Goal: Information Seeking & Learning: Learn about a topic

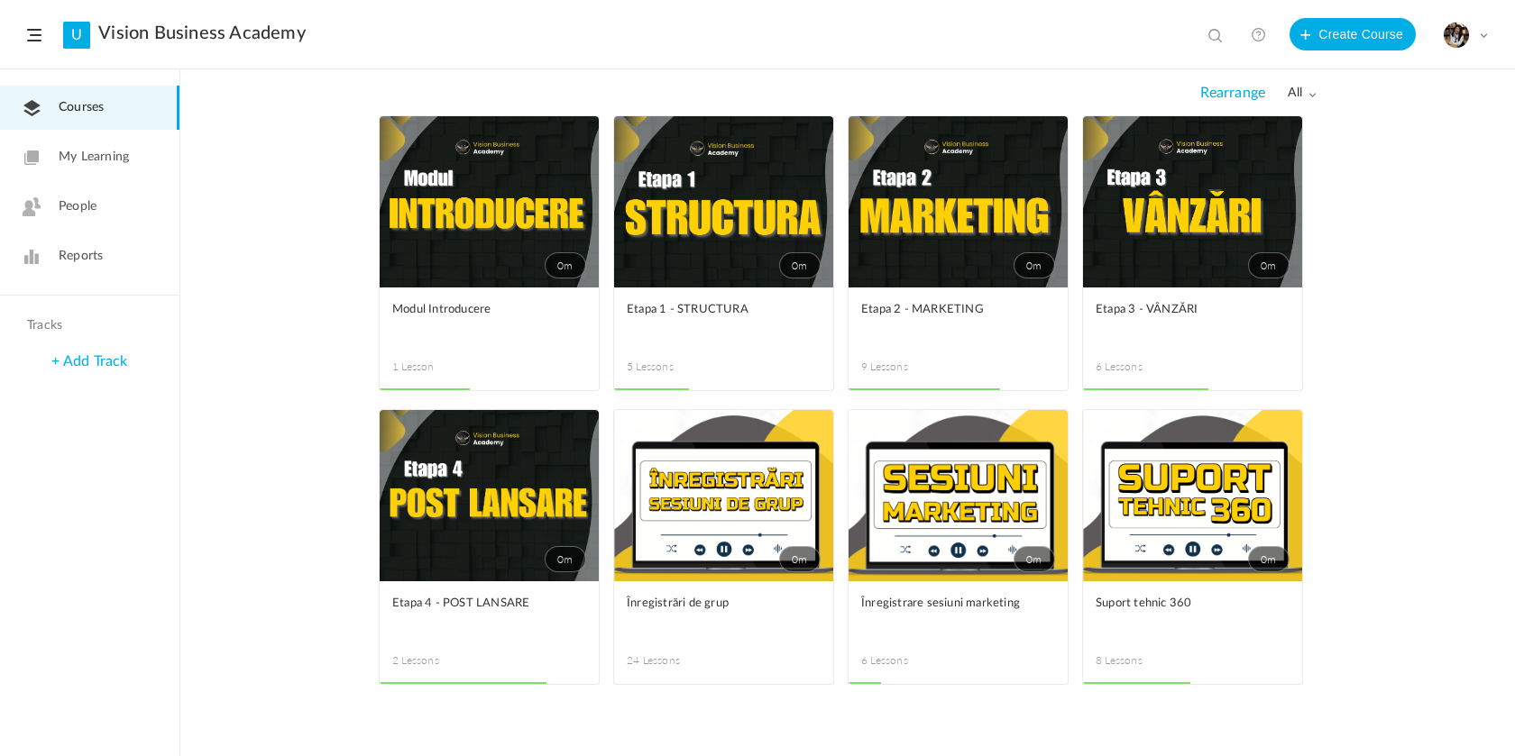
click at [738, 233] on link "0m" at bounding box center [723, 201] width 219 height 171
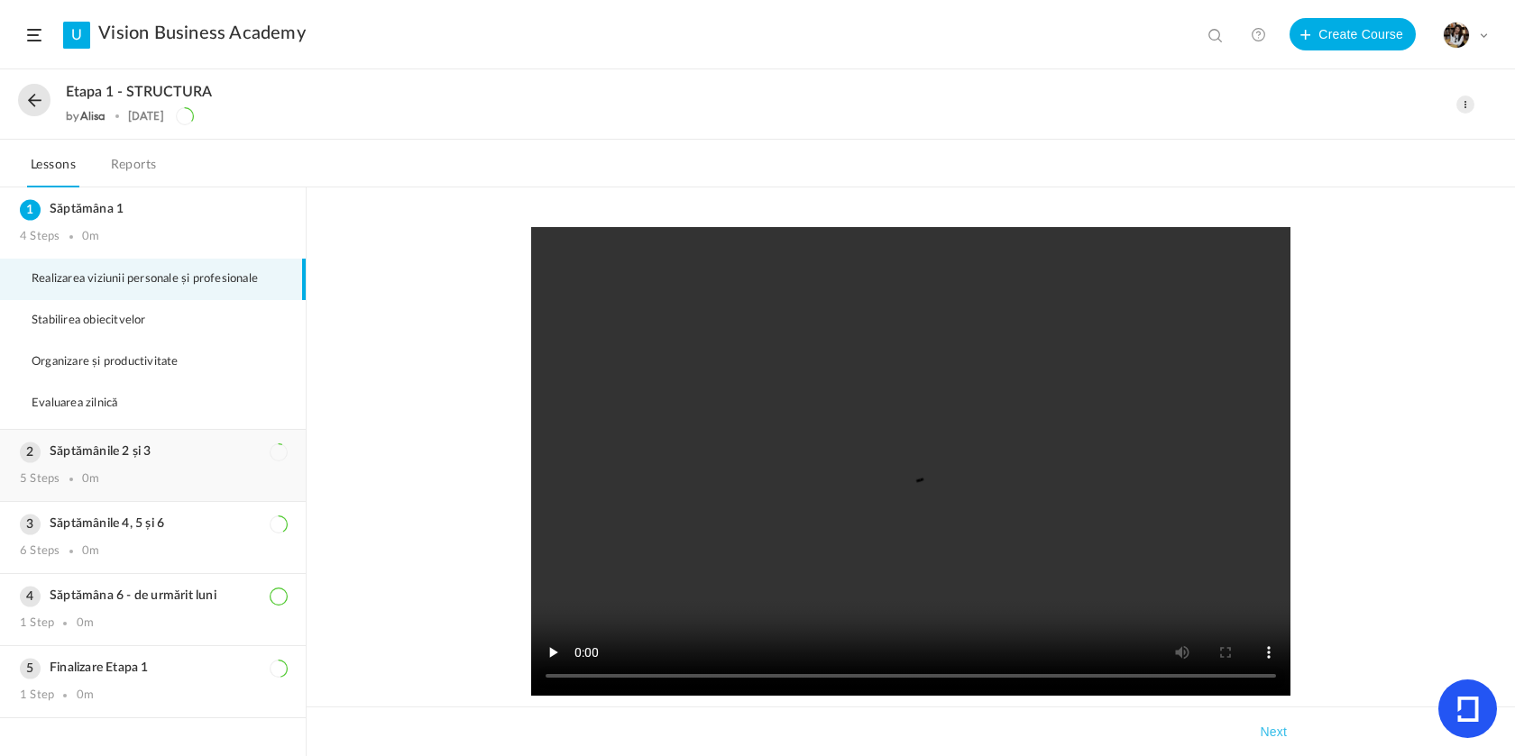
click at [87, 466] on div "Săptămânile 2 și 3 5 Steps 0m" at bounding box center [153, 465] width 306 height 71
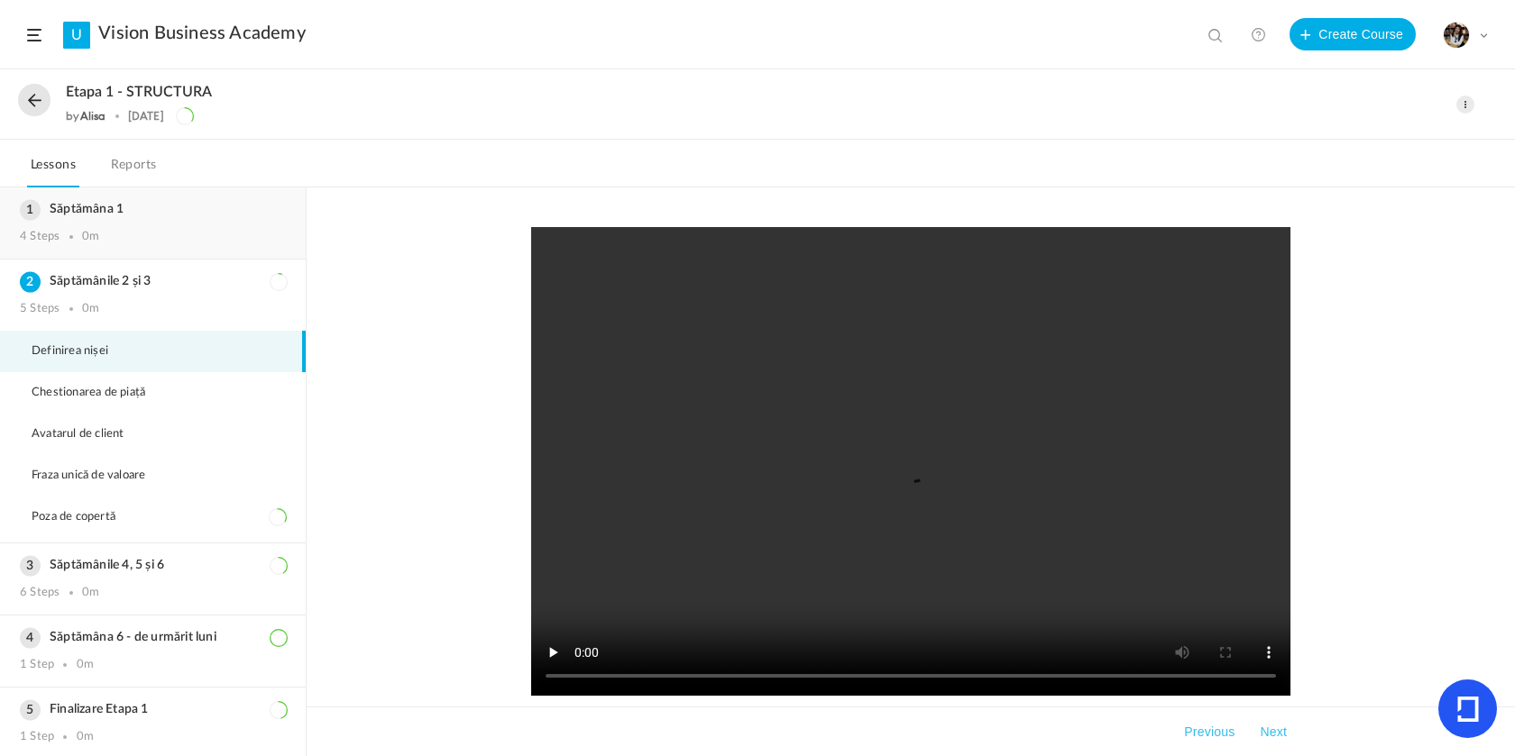
click at [72, 222] on div "Săptămâna 1 4 Steps 0m" at bounding box center [153, 223] width 306 height 71
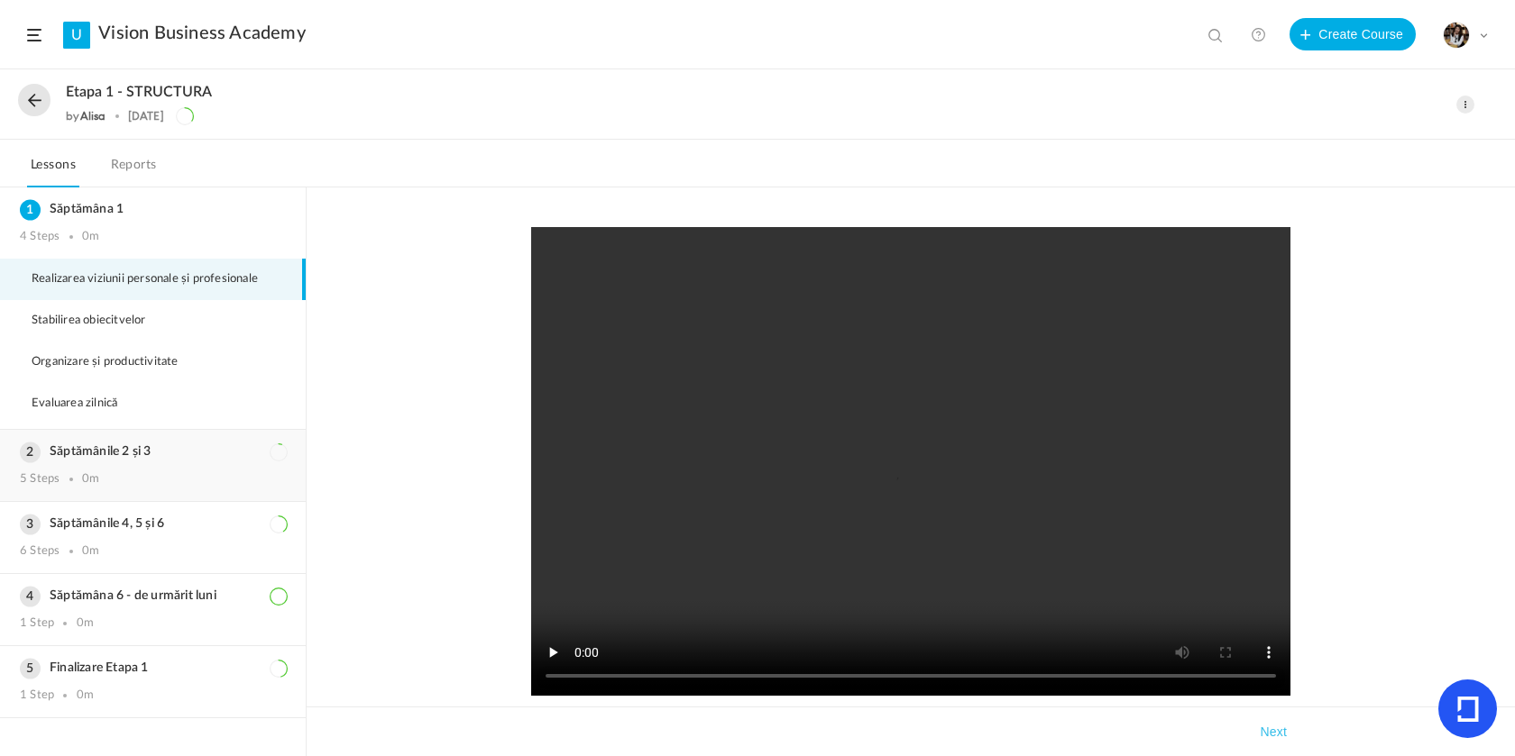
click at [59, 468] on div "Săptămânile 2 și 3 5 Steps 0m" at bounding box center [153, 465] width 306 height 71
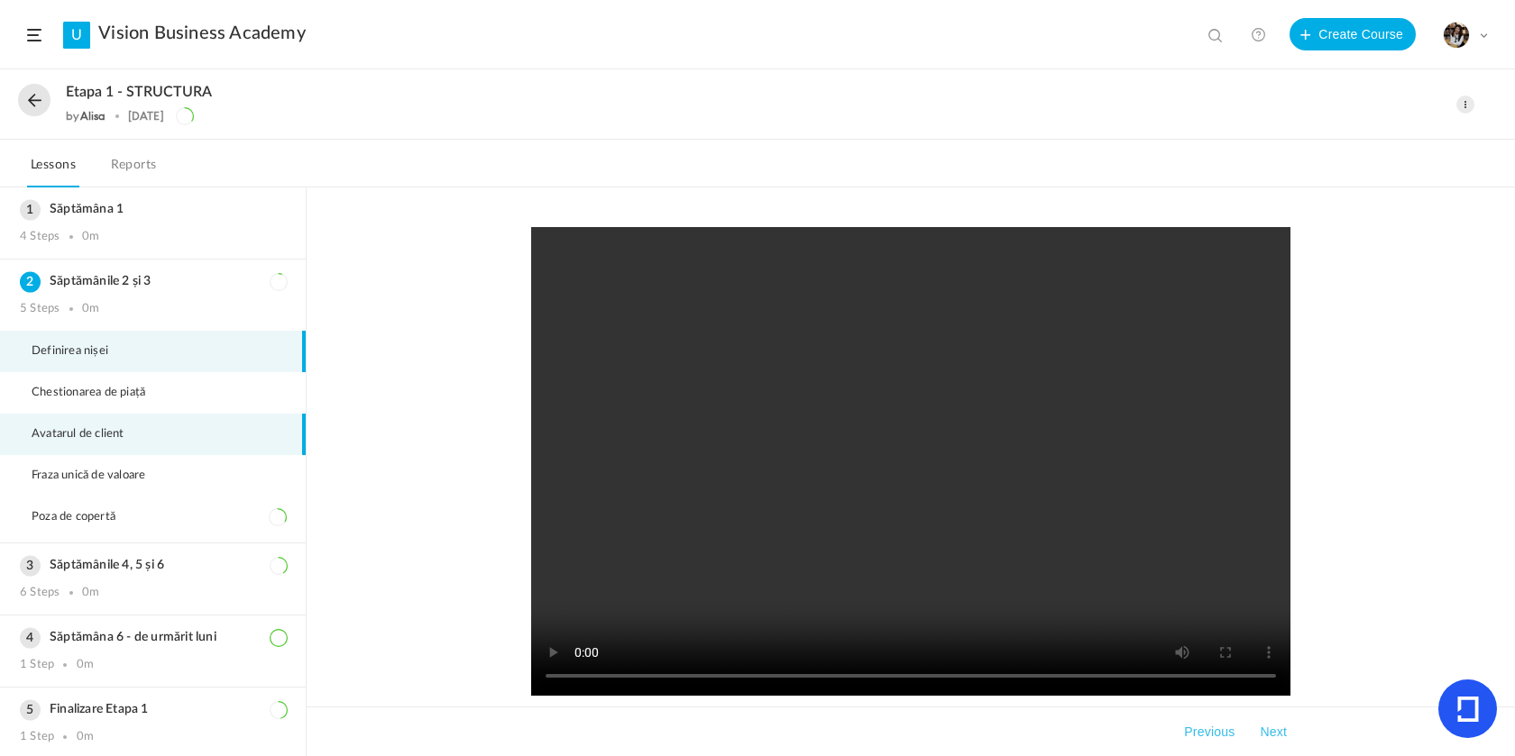
click at [234, 437] on li "Avatarul de client" at bounding box center [153, 434] width 306 height 41
click at [105, 572] on h3 "Săptămânile 4, 5 și 6" at bounding box center [153, 565] width 266 height 15
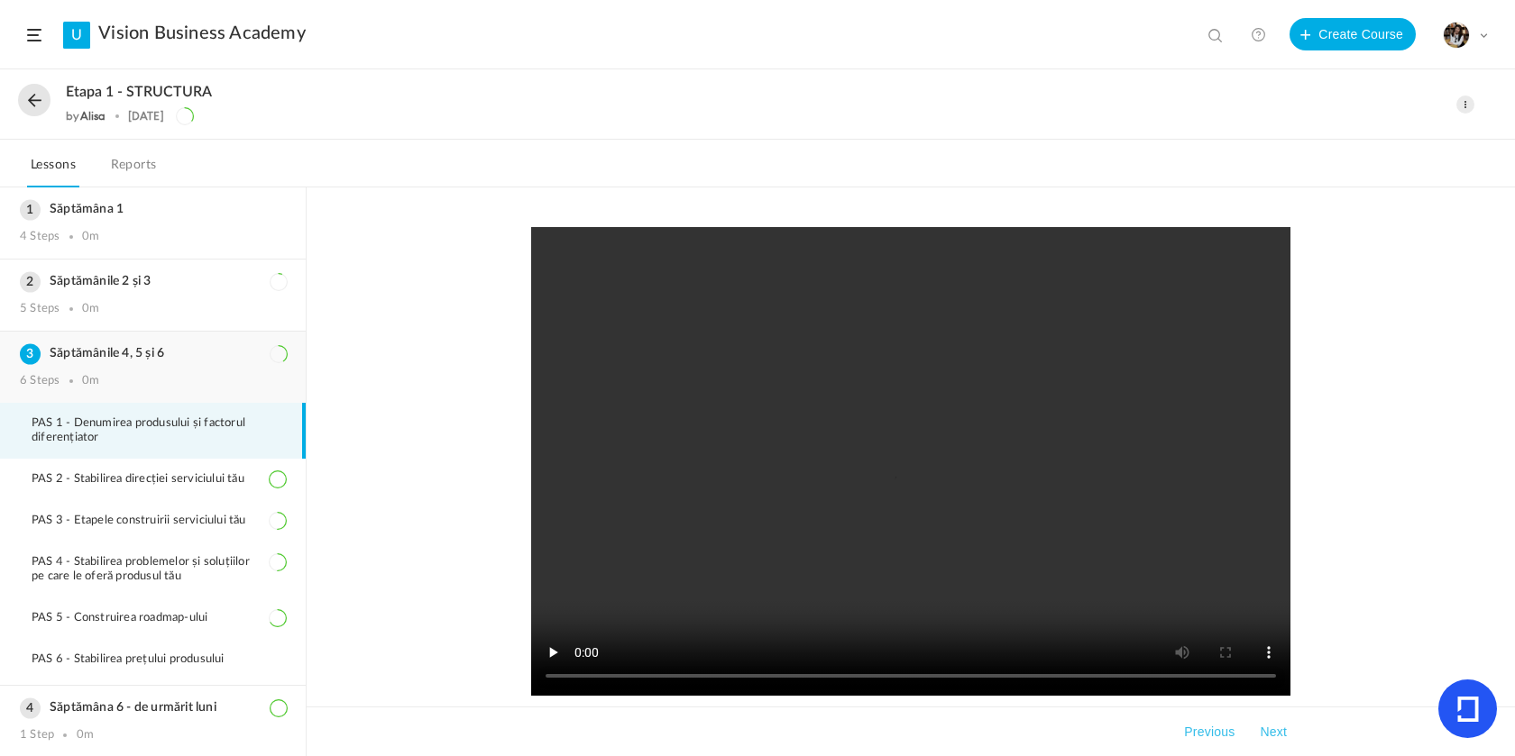
click at [188, 361] on h3 "Săptămânile 4, 5 și 6" at bounding box center [153, 353] width 266 height 15
click at [87, 301] on div "Săptămânile 2 și 3 5 Steps 0m" at bounding box center [153, 295] width 306 height 71
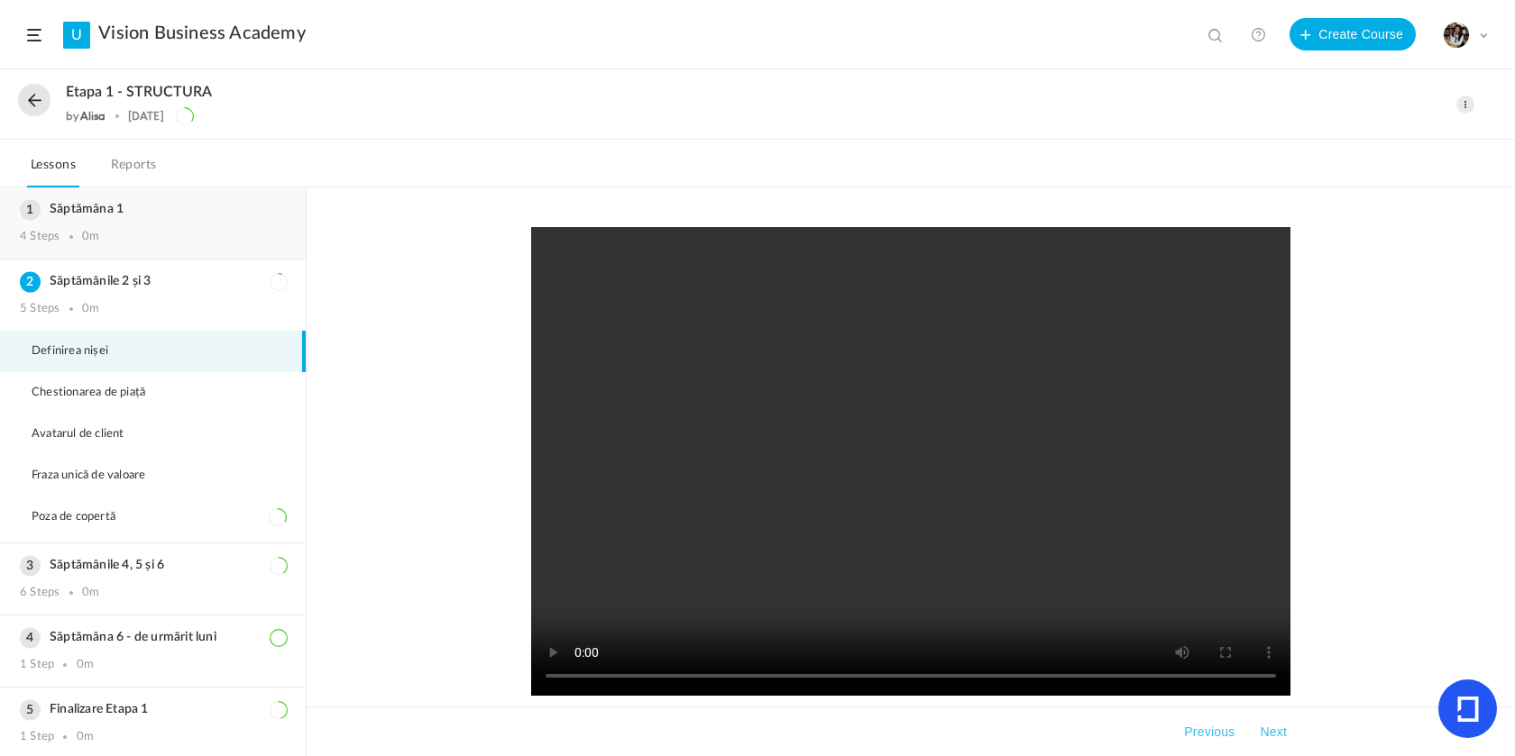
click at [61, 225] on div "Săptămâna 1 4 Steps 0m" at bounding box center [153, 223] width 306 height 71
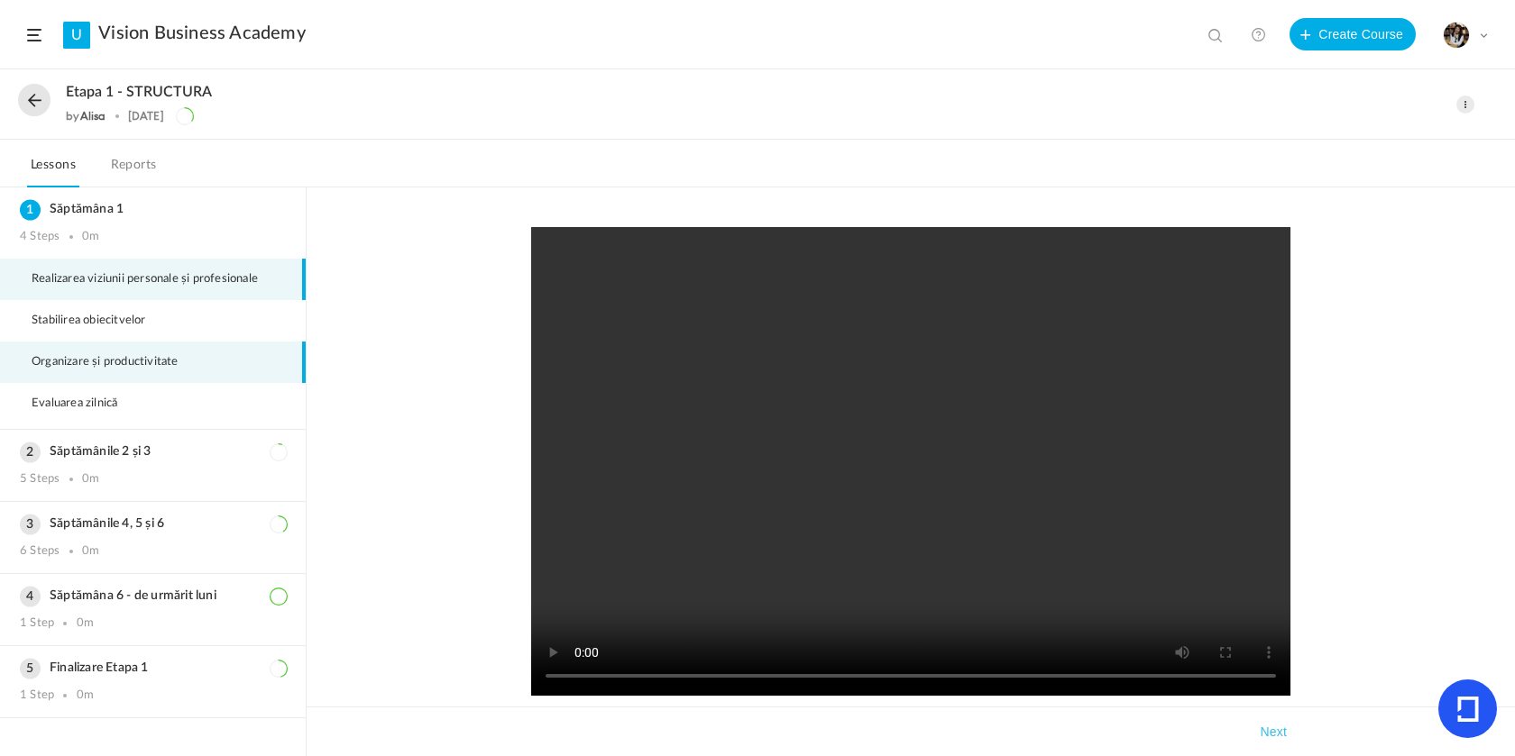
click at [179, 370] on span "Organizare și productivitate" at bounding box center [117, 362] width 170 height 14
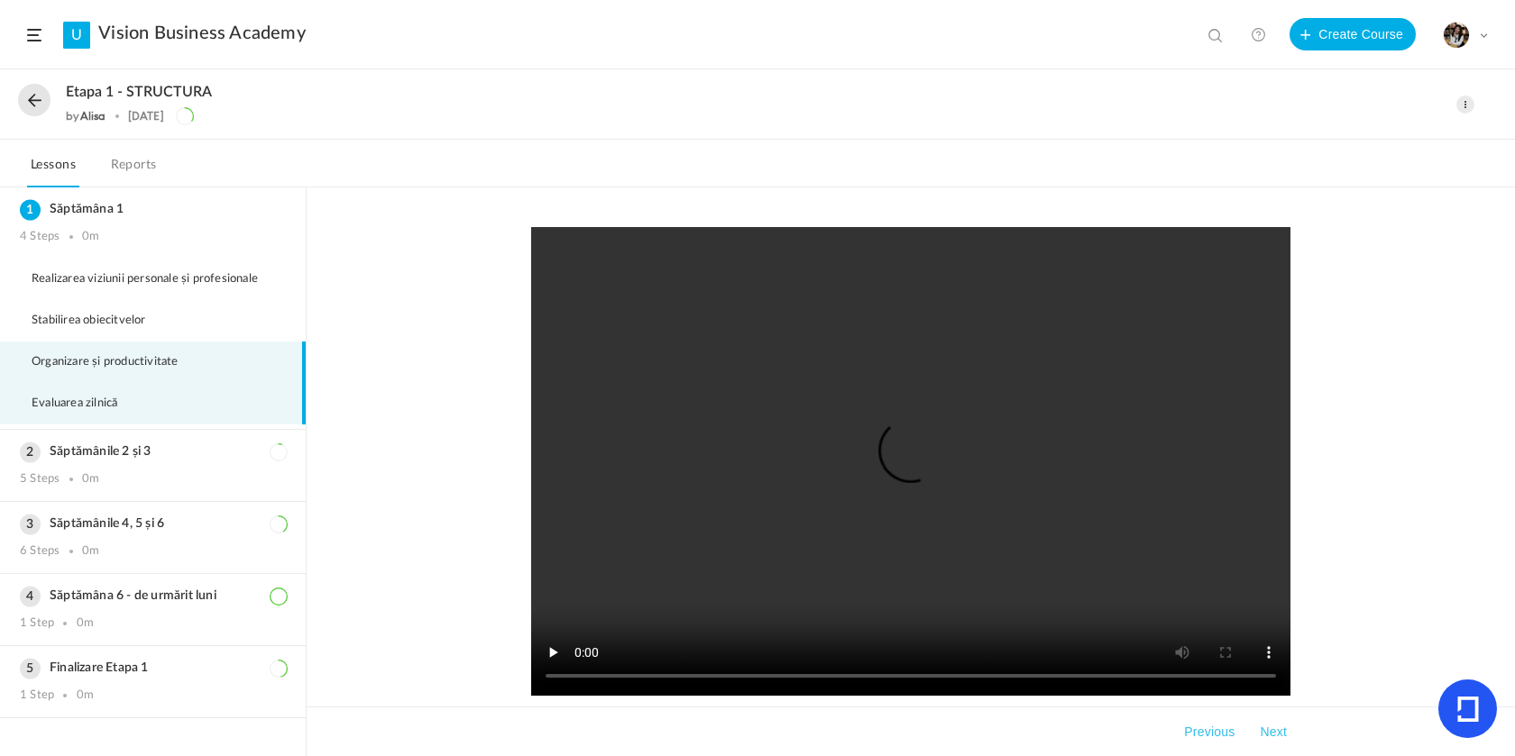
click at [101, 411] on span "Evaluarea zilnică" at bounding box center [86, 404] width 108 height 14
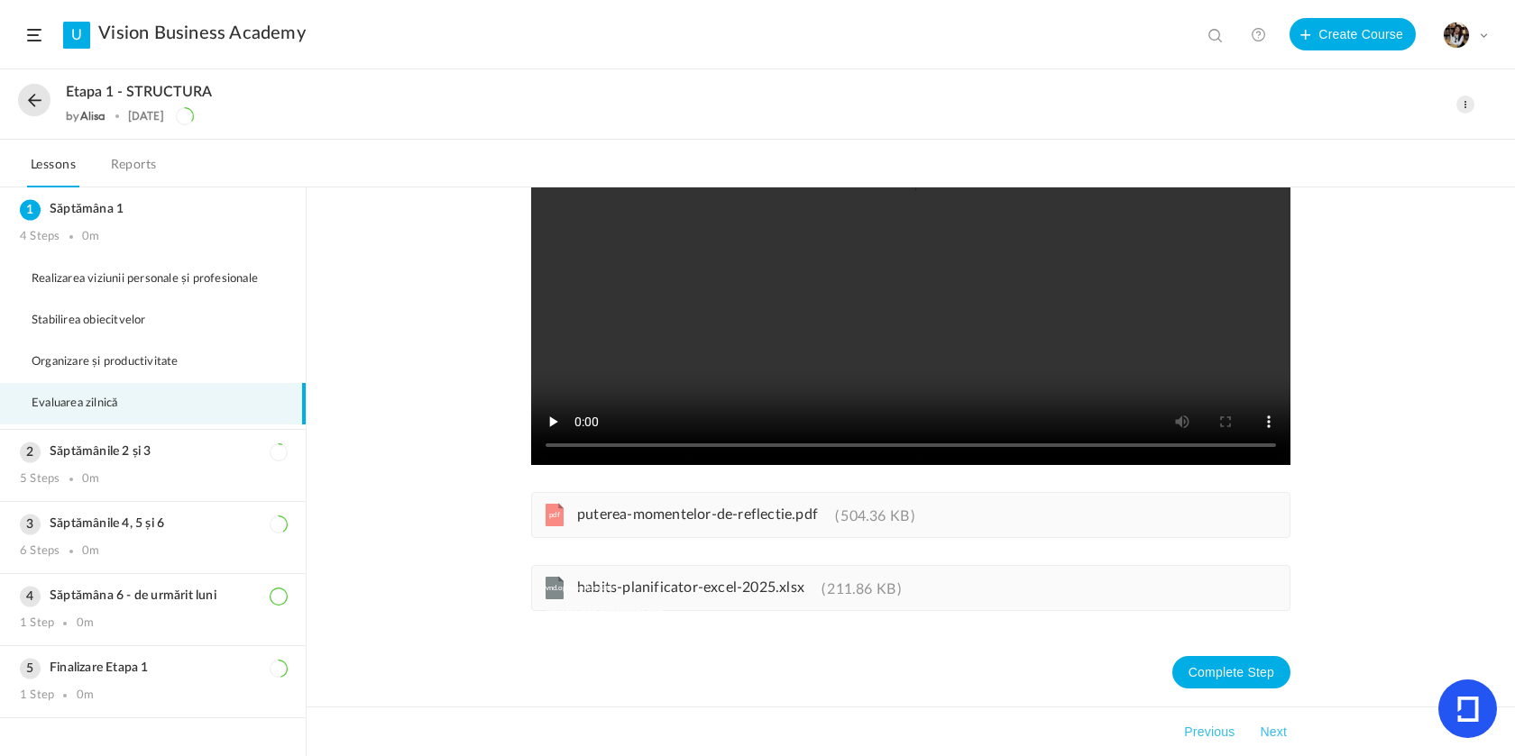
scroll to position [232, 0]
click at [654, 524] on link "pdf puterea-momentelor-de-reflectie.pdf 504.36 KB" at bounding box center [739, 519] width 351 height 14
